Goal: Information Seeking & Learning: Learn about a topic

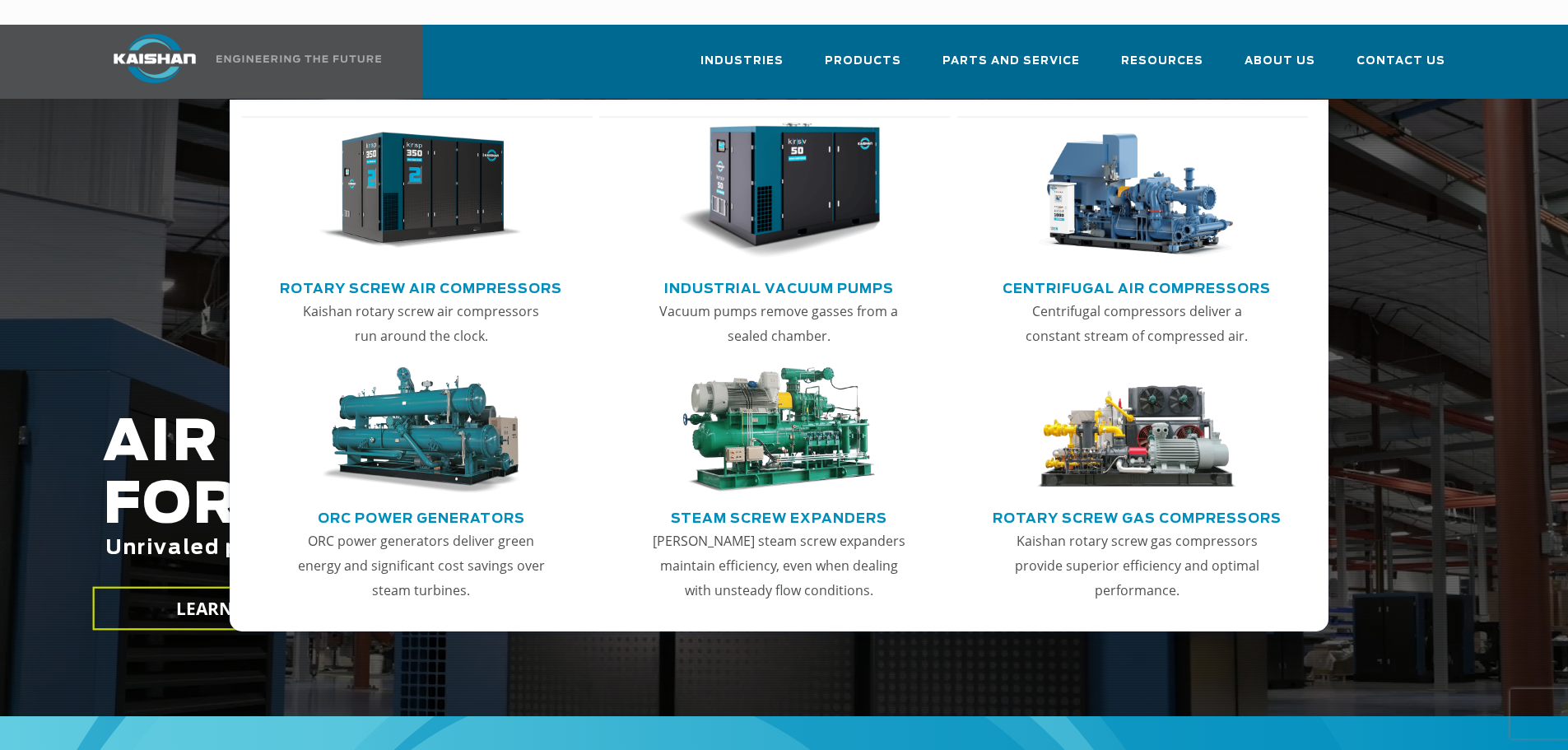
click at [1169, 274] on link "Centrifugal Air Compressors" at bounding box center [1137, 286] width 268 height 25
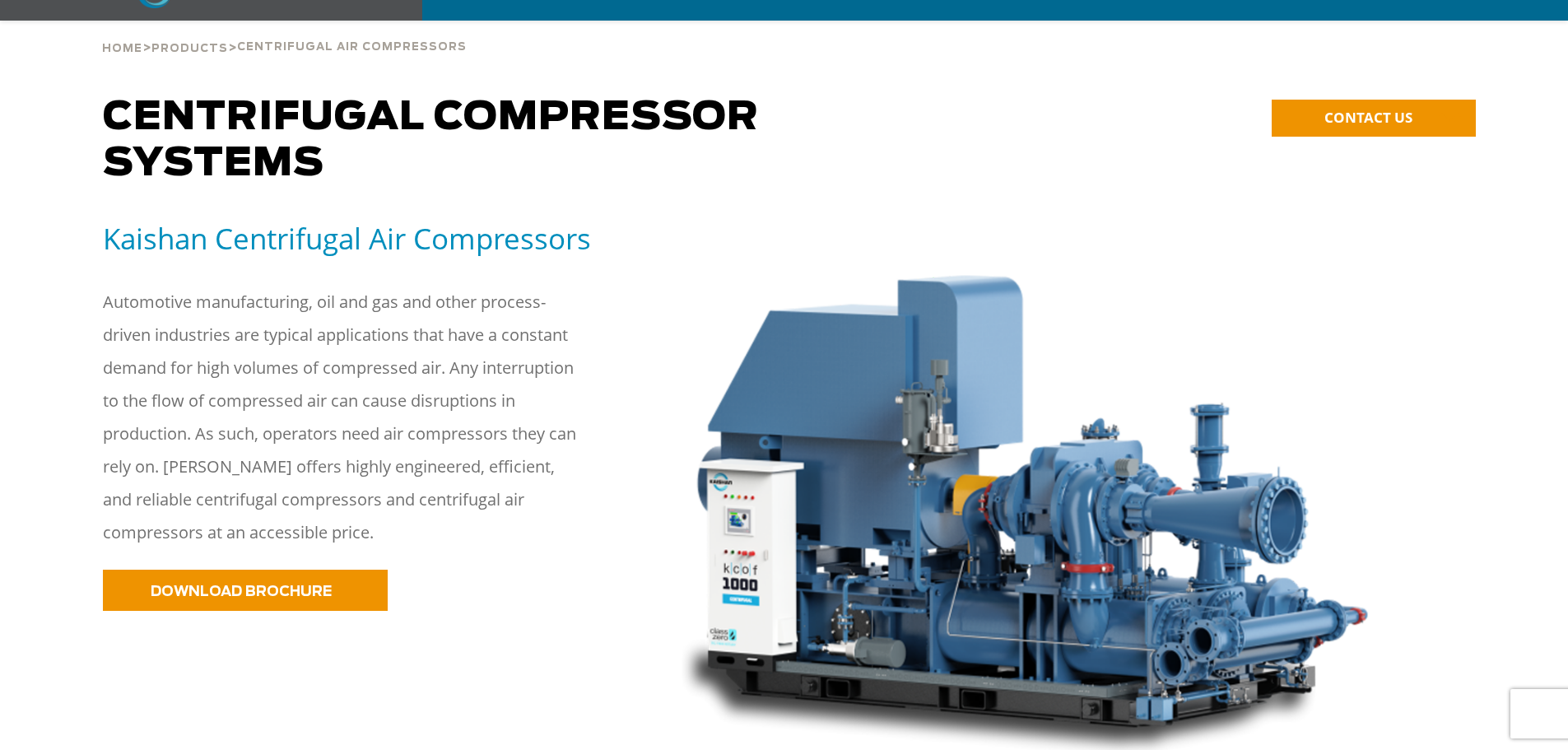
scroll to position [185, 0]
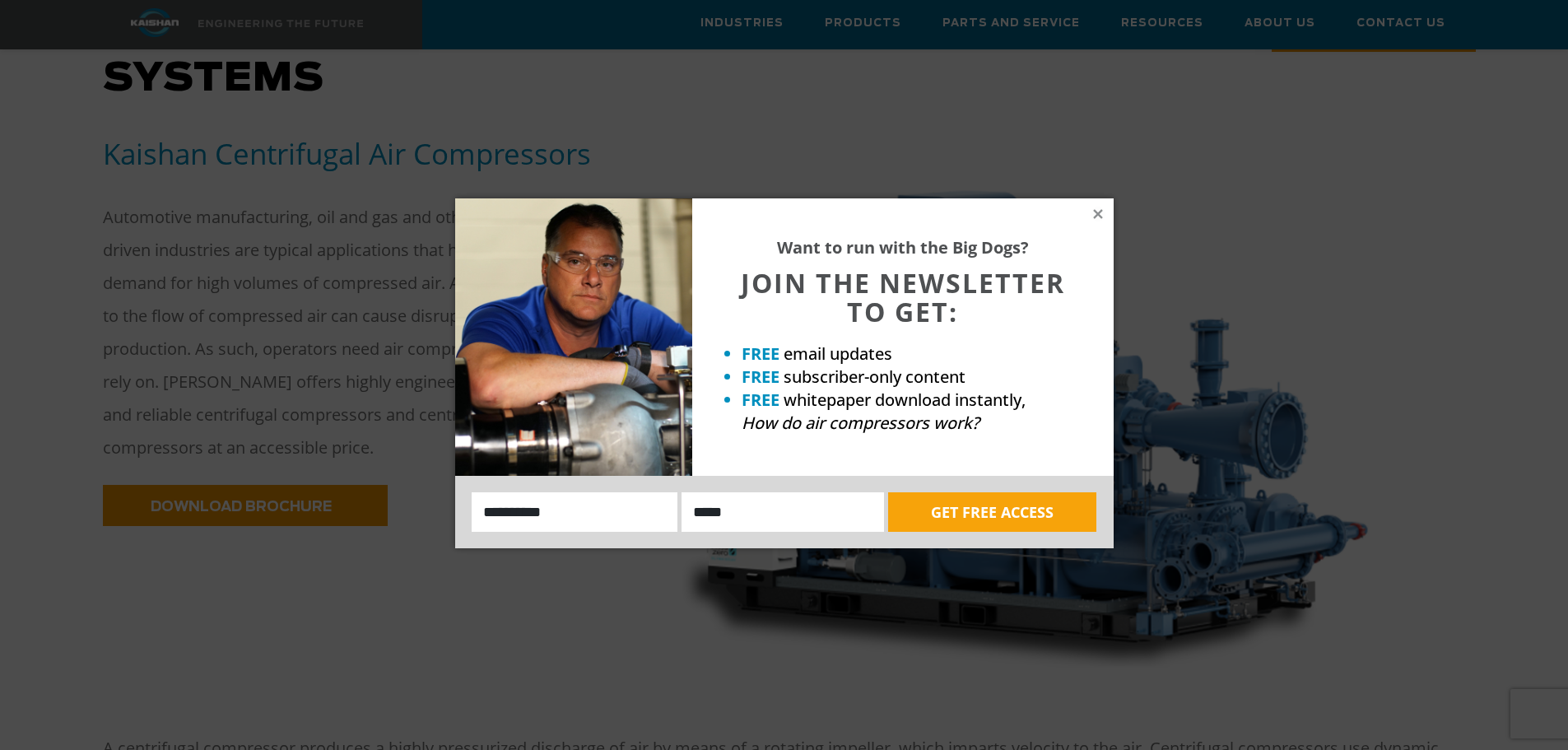
click at [1106, 213] on div "Want to run with the Big Dogs? JOIN THE NEWSLETTER TO GET: FREE email updates F…" at bounding box center [902, 337] width 421 height 277
click at [1092, 217] on icon at bounding box center [1098, 214] width 15 height 15
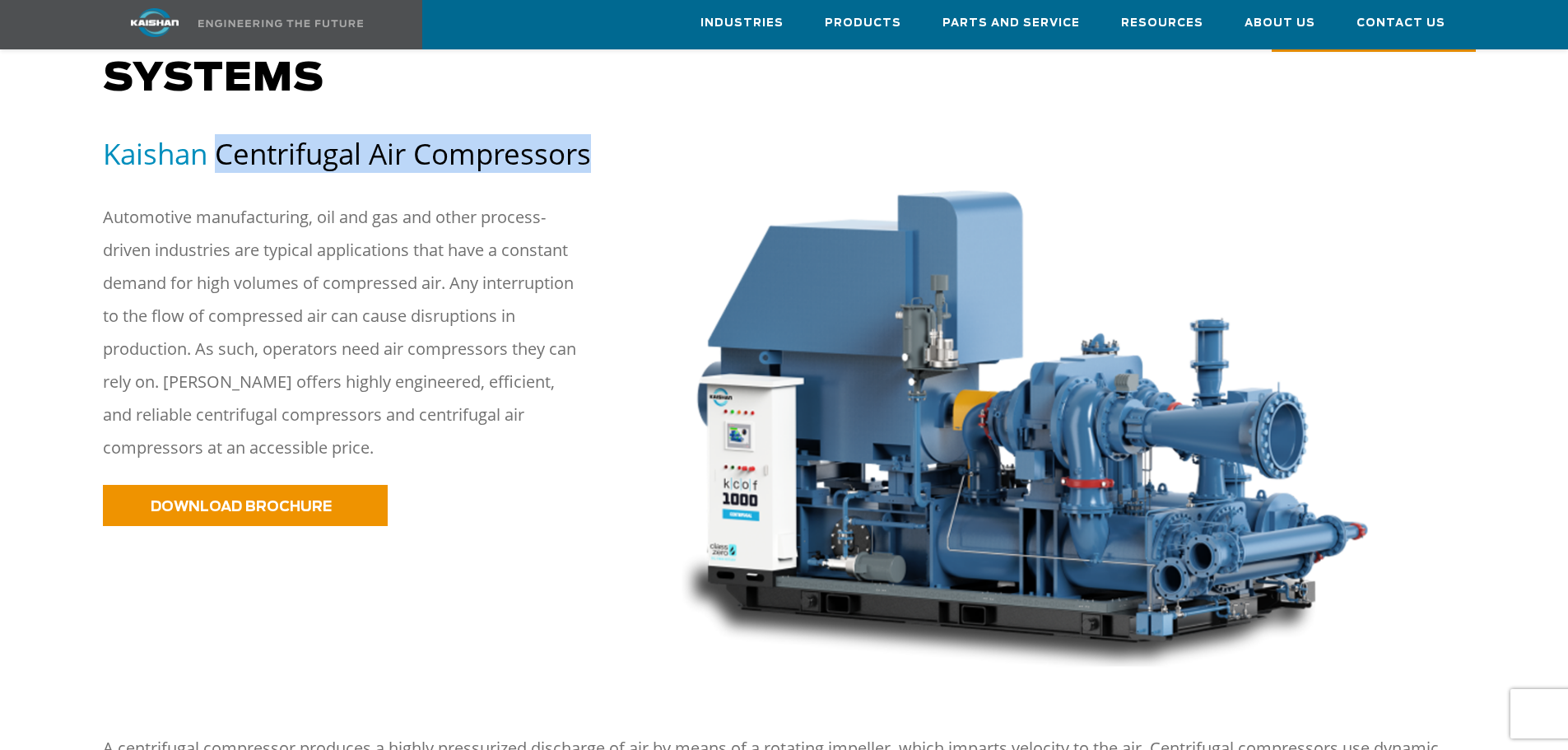
drag, startPoint x: 216, startPoint y: 136, endPoint x: 606, endPoint y: 130, distance: 390.0
click at [606, 135] on h5 "Kaishan Centrifugal Air Compressors" at bounding box center [369, 153] width 533 height 37
copy h5 "Centrifugal Air Compressors"
